Goal: Transaction & Acquisition: Purchase product/service

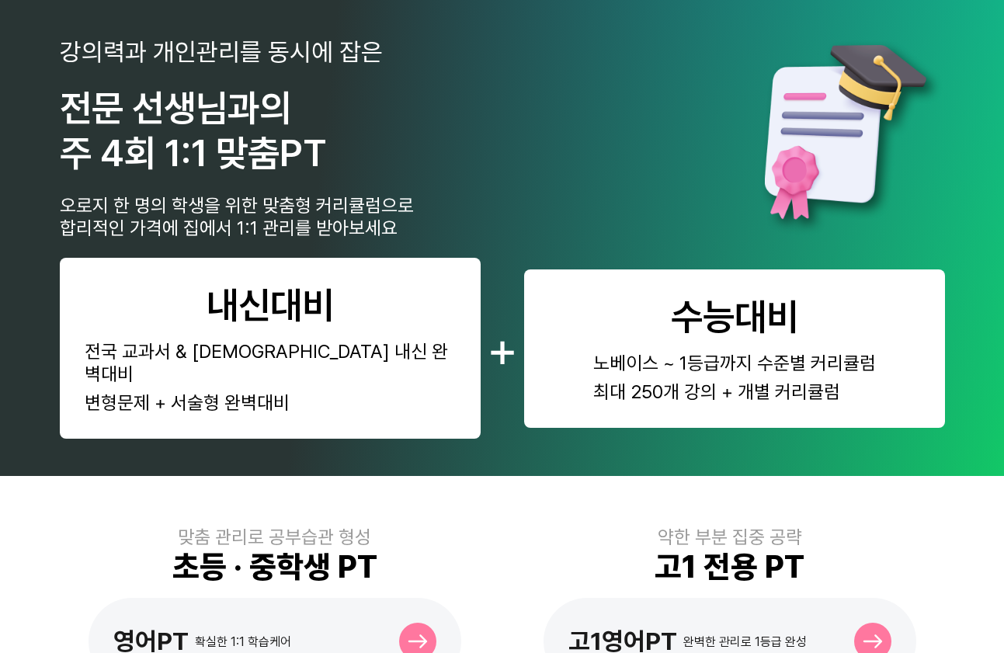
scroll to position [423, 0]
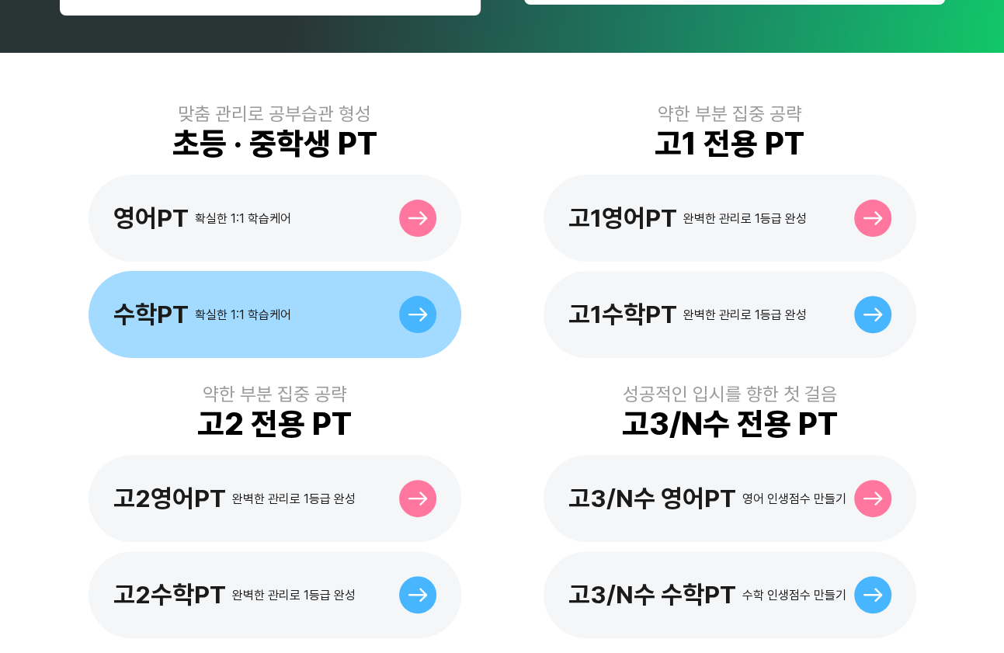
click at [310, 280] on div "수학PT 확실한 1:1 학습케어" at bounding box center [275, 314] width 373 height 87
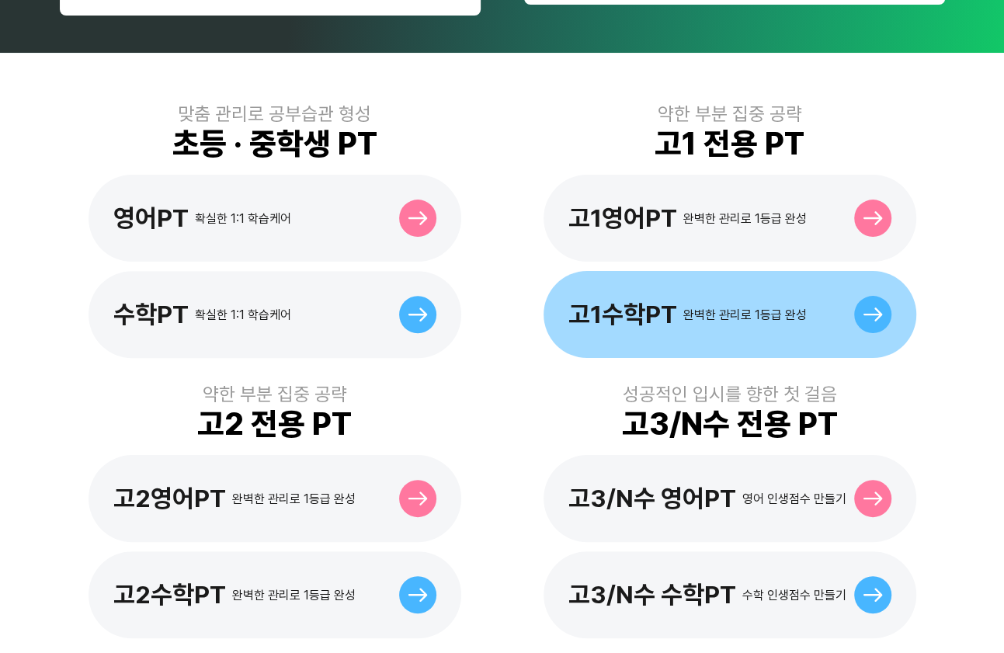
click at [712, 313] on div "고1수학PT 완벽한 관리로 1등급 완성" at bounding box center [730, 314] width 373 height 87
